Goal: Information Seeking & Learning: Learn about a topic

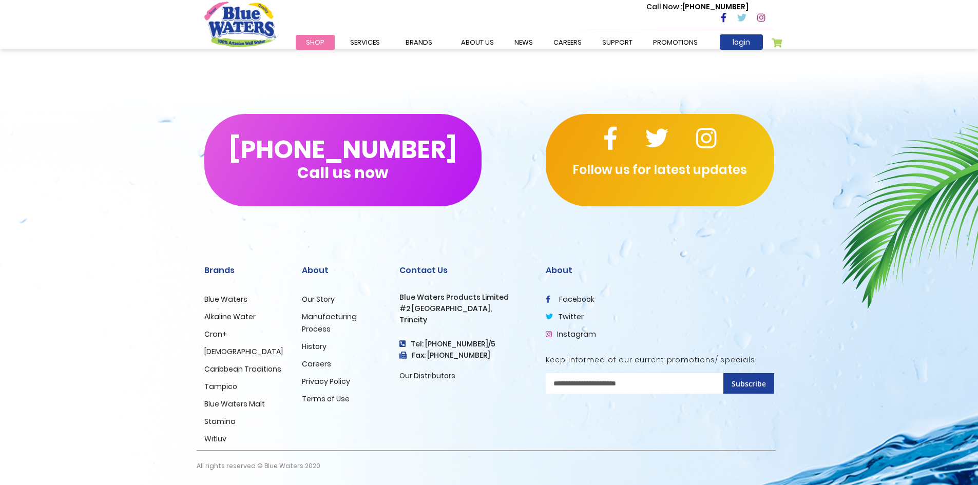
scroll to position [1180, 0]
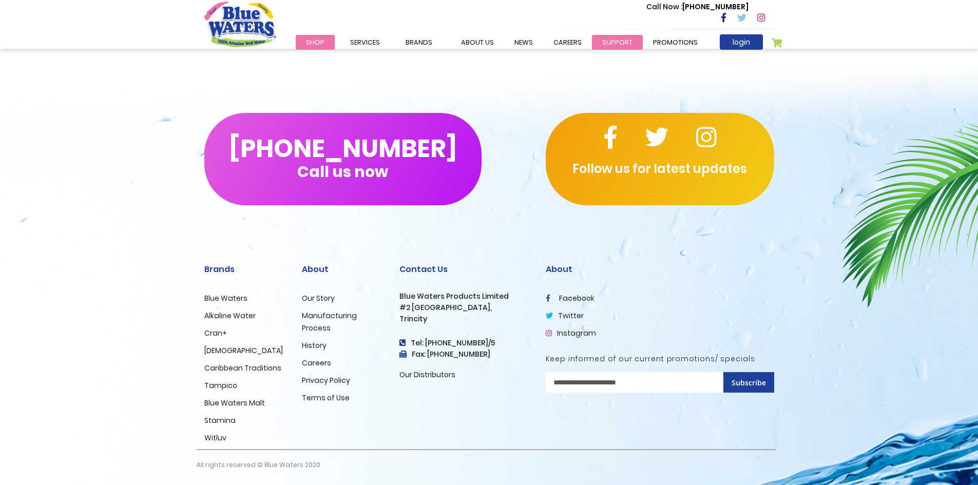
click at [602, 39] on link "support" at bounding box center [617, 42] width 51 height 15
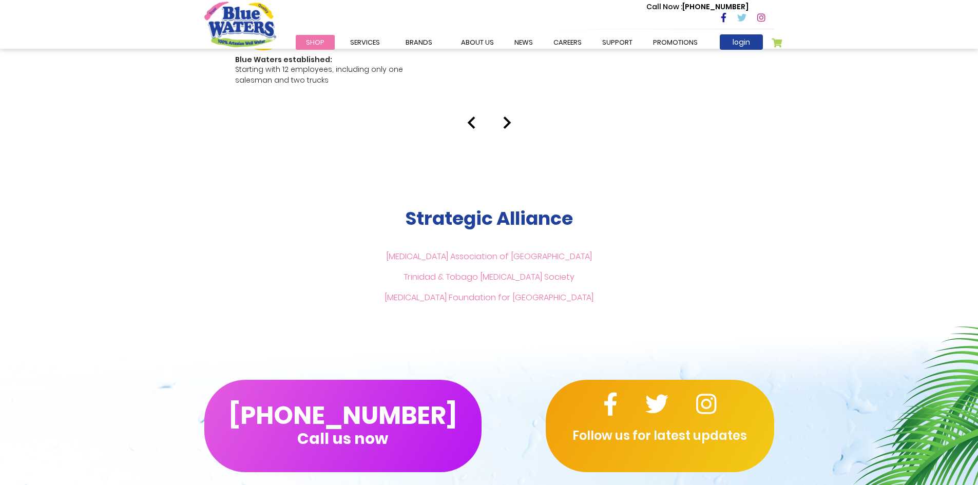
scroll to position [2156, 0]
